Goal: Task Accomplishment & Management: Use online tool/utility

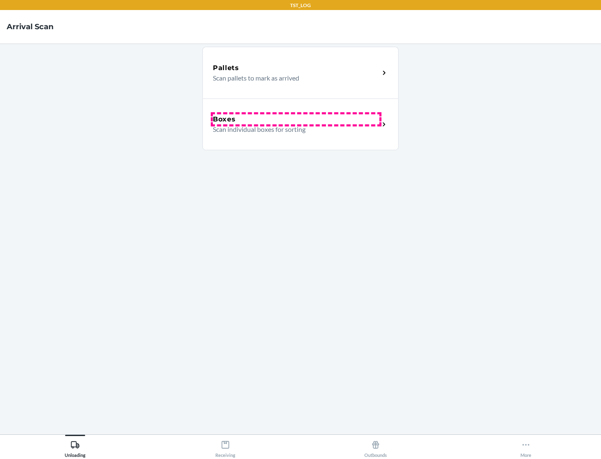
click at [296, 119] on div "Boxes" at bounding box center [296, 119] width 166 height 10
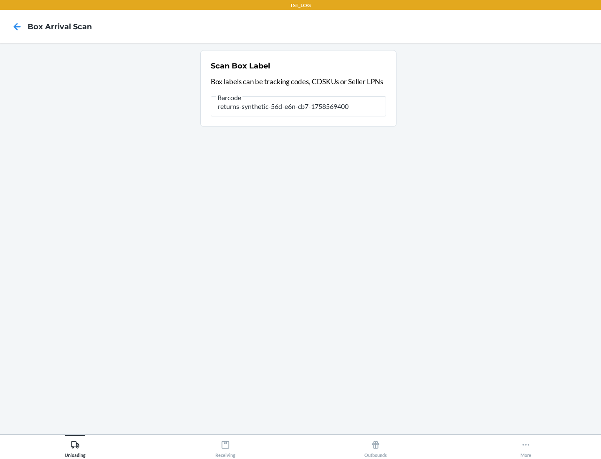
type input "returns-synthetic-56d-e6n-cb7-1758569400"
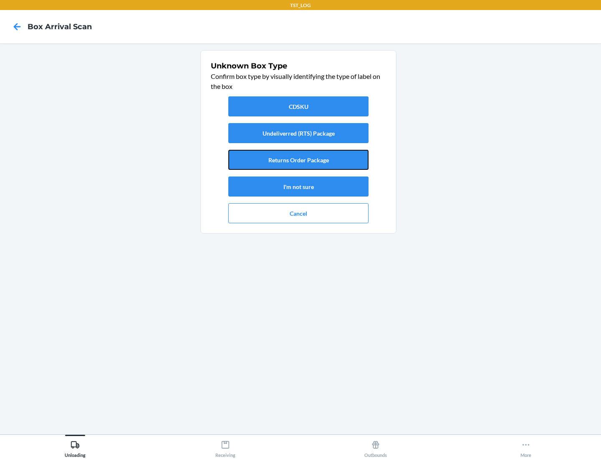
click at [298, 160] on button "Returns Order Package" at bounding box center [298, 160] width 140 height 20
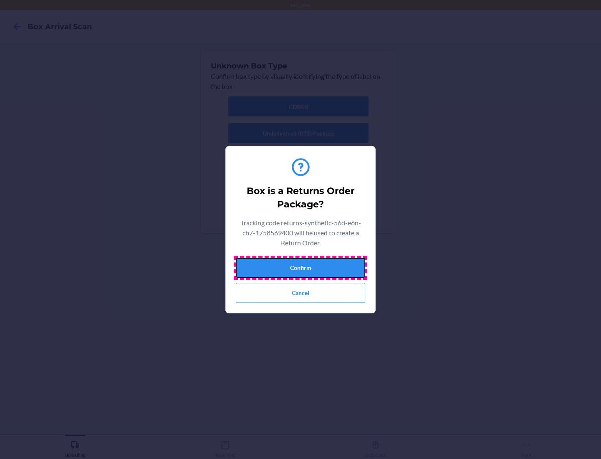
click at [300, 267] on button "Confirm" at bounding box center [300, 268] width 129 height 20
